Goal: Obtain resource: Obtain resource

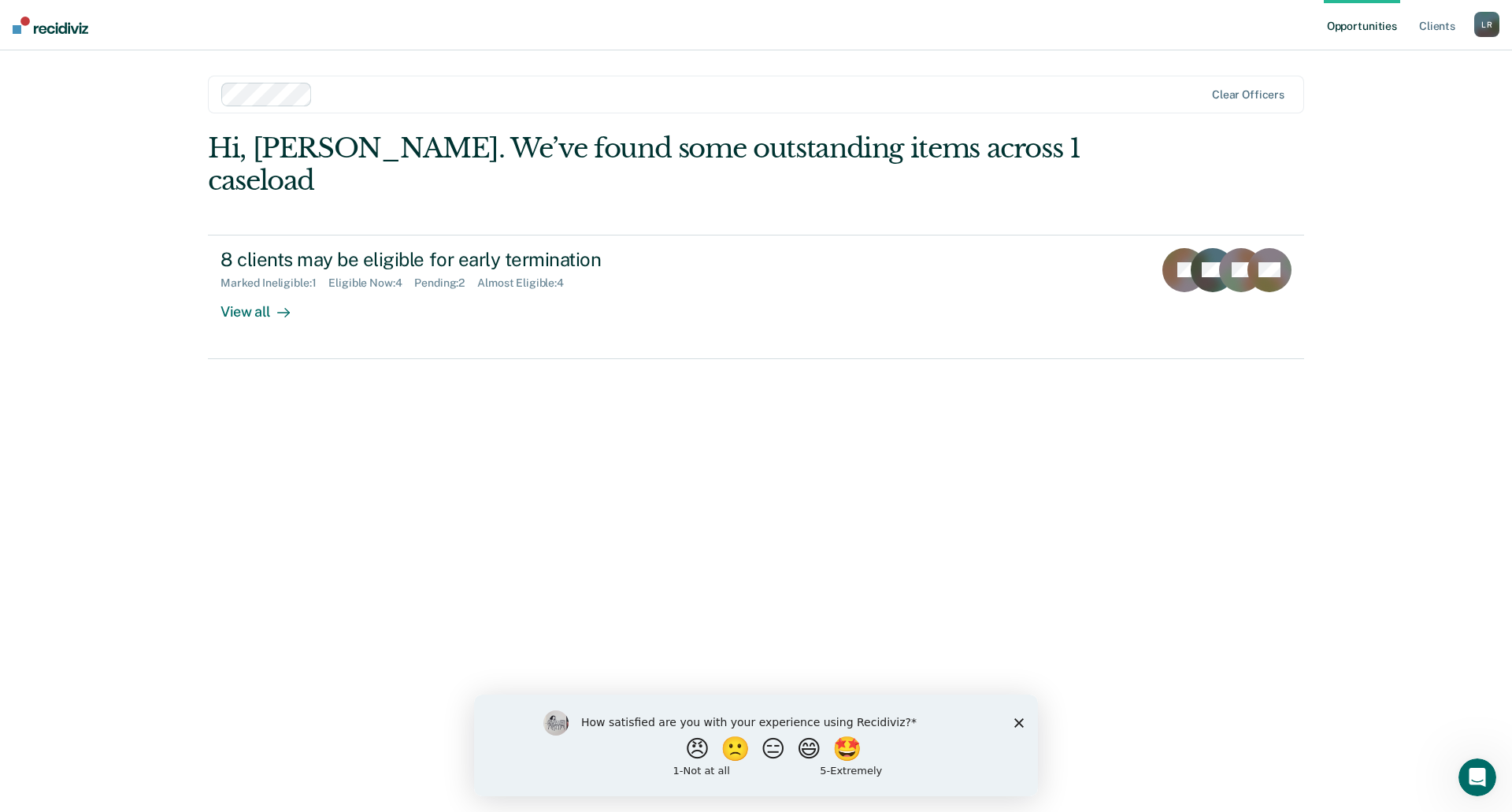
click at [1019, 726] on icon "Close survey" at bounding box center [1019, 722] width 9 height 9
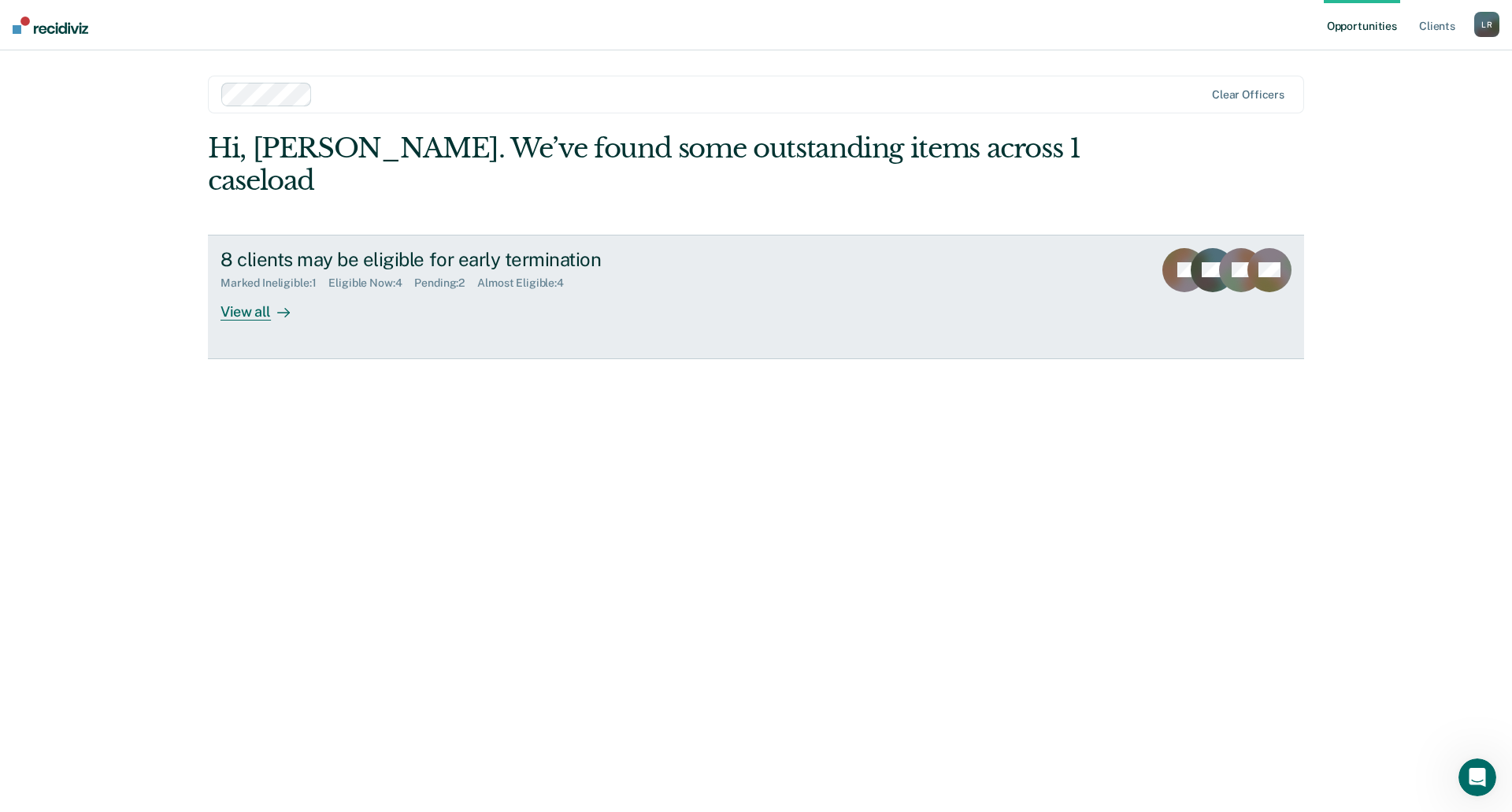
click at [312, 278] on div "8 clients may be eligible for early termination Marked Ineligible : 1 Eligible …" at bounding box center [516, 284] width 591 height 72
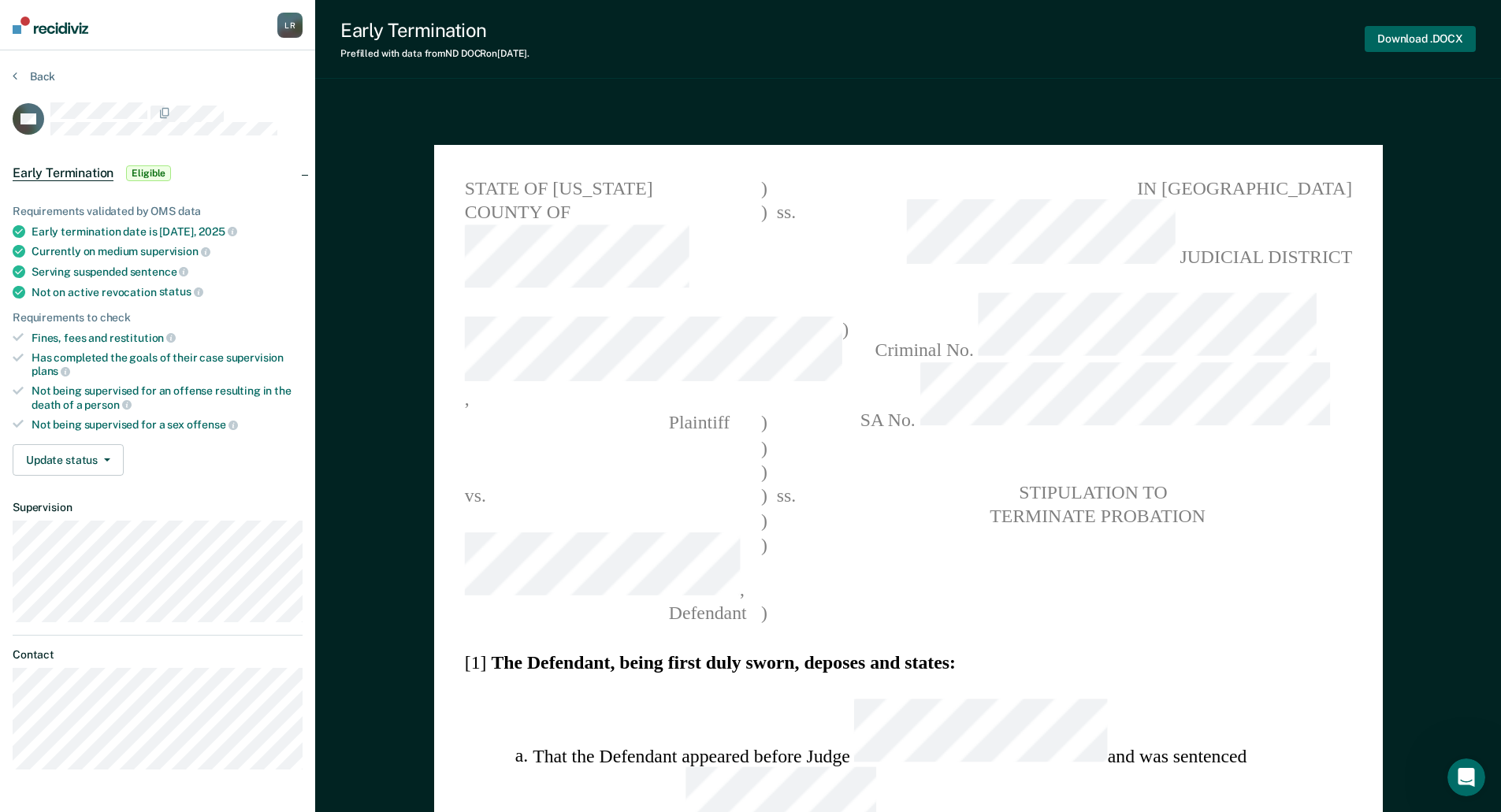
click at [1419, 38] on button "Download .DOCX" at bounding box center [1420, 39] width 111 height 26
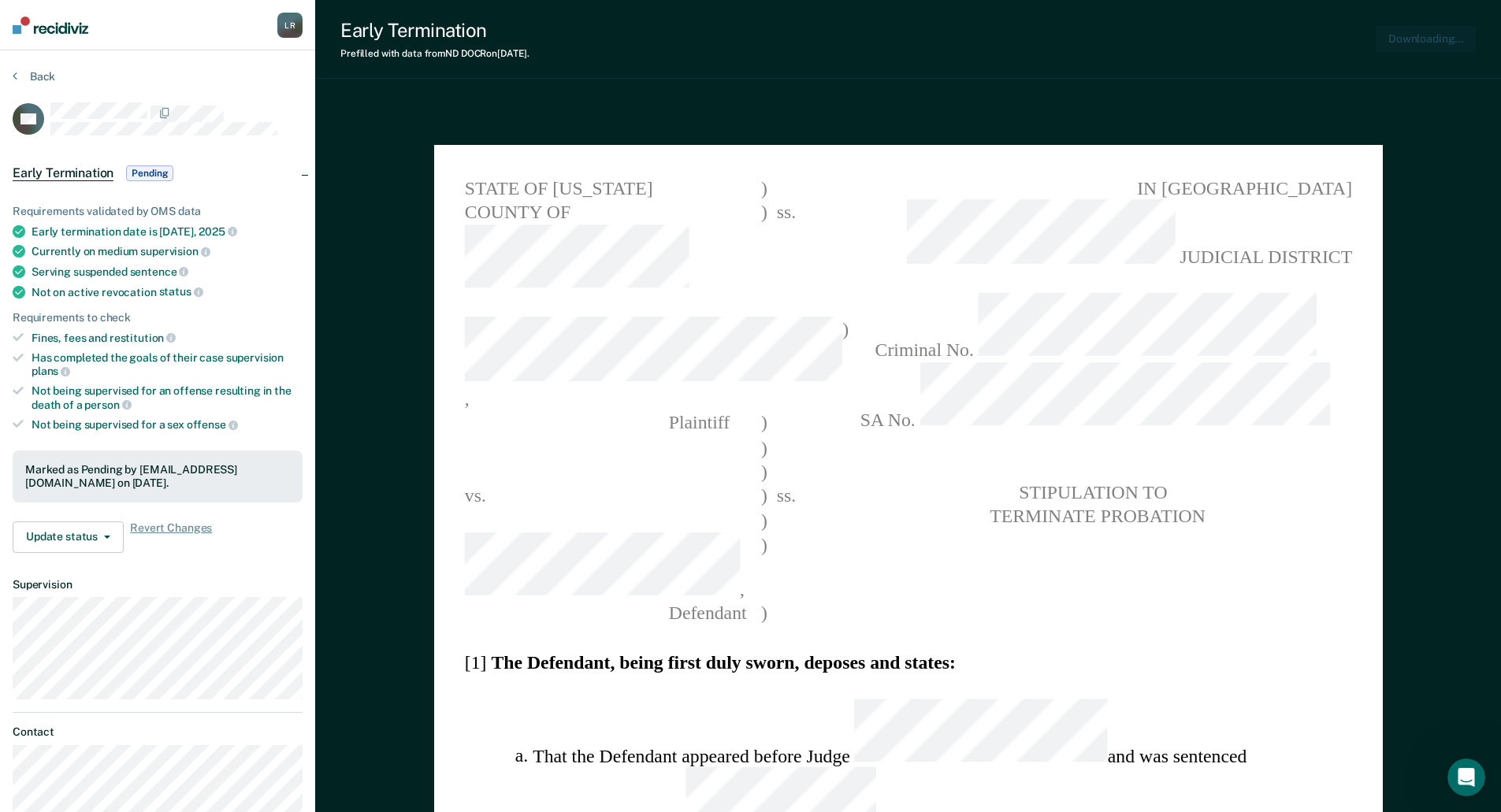
type textarea "x"
